Goal: Information Seeking & Learning: Learn about a topic

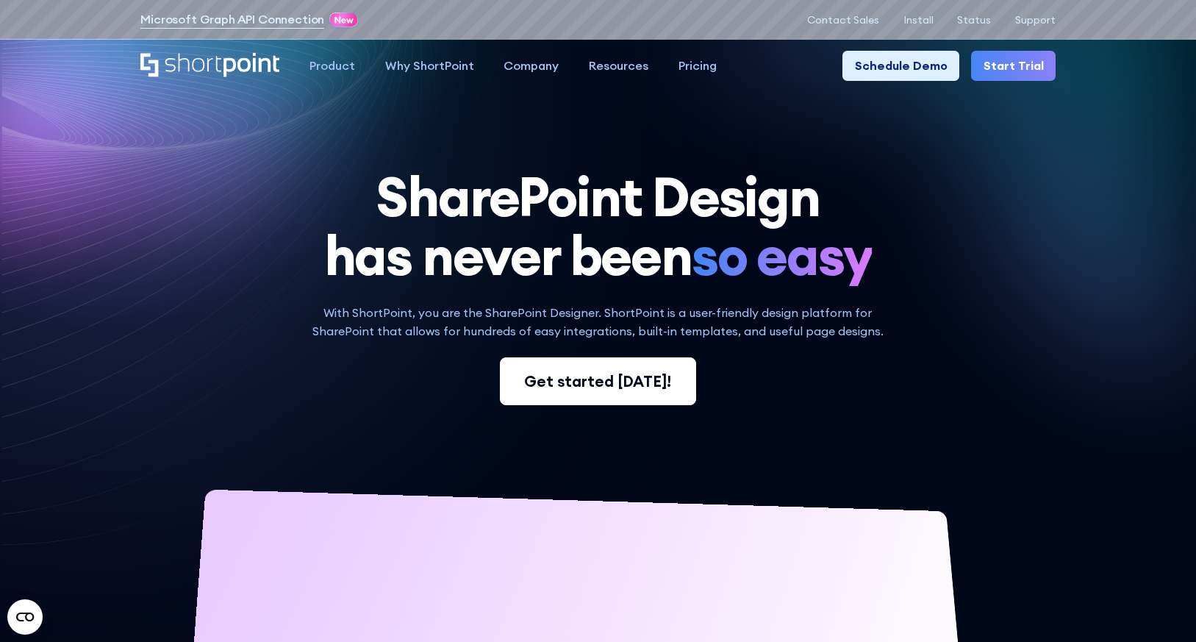
click at [644, 374] on div "Get started today!" at bounding box center [597, 382] width 147 height 23
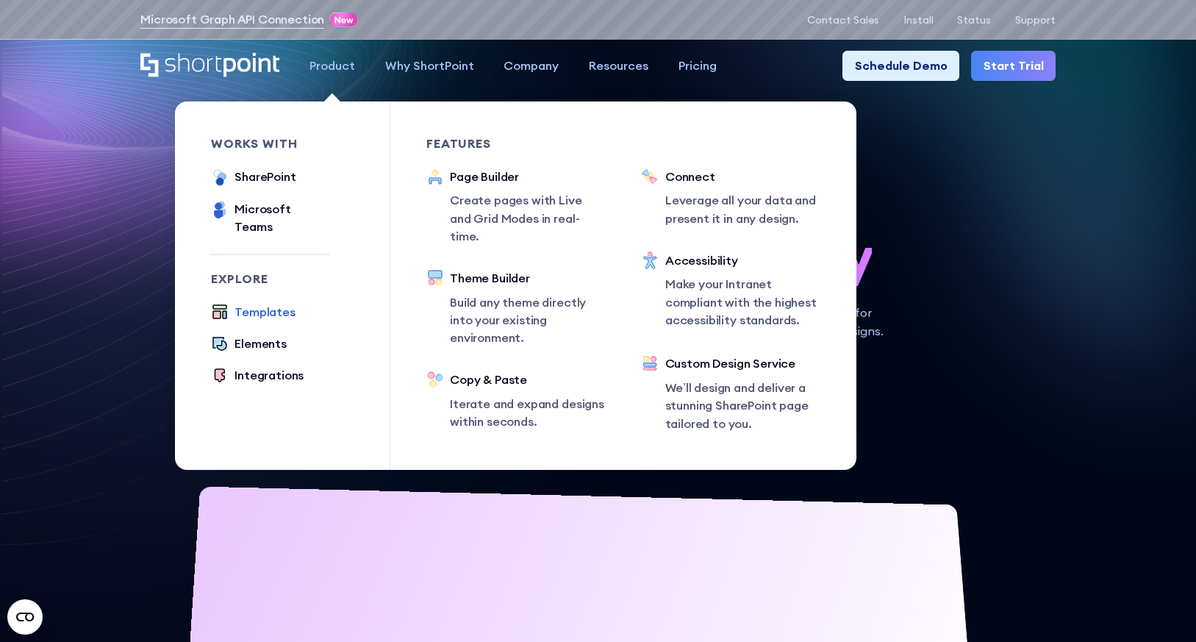
click at [266, 303] on div "Templates" at bounding box center [265, 312] width 61 height 18
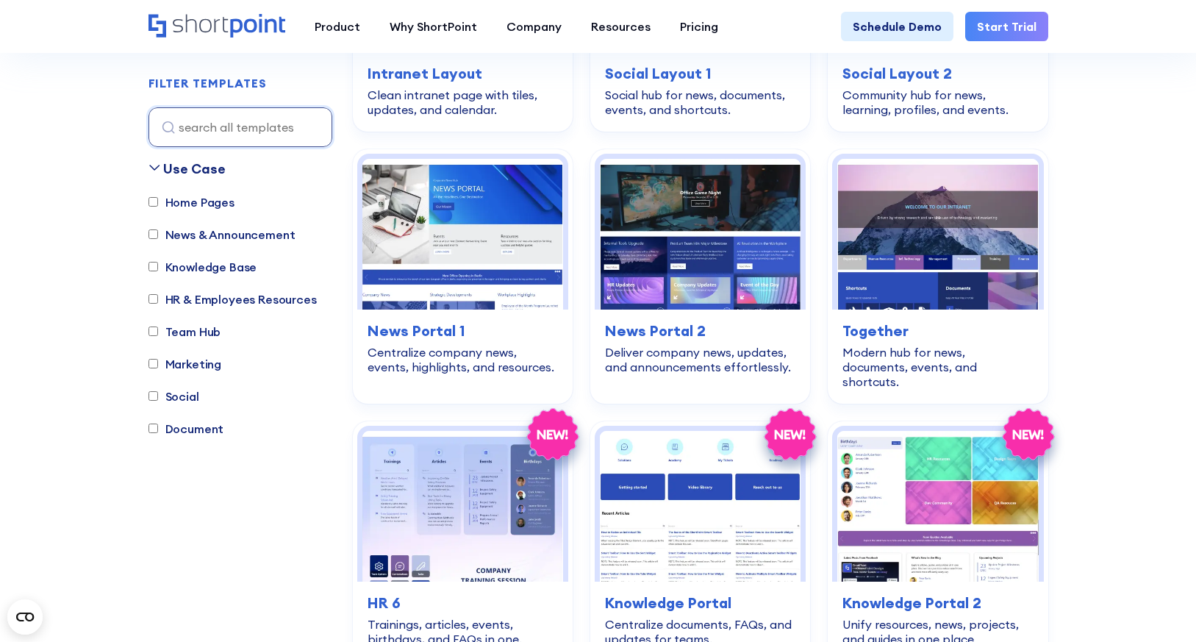
scroll to position [2721, 0]
